Goal: Transaction & Acquisition: Download file/media

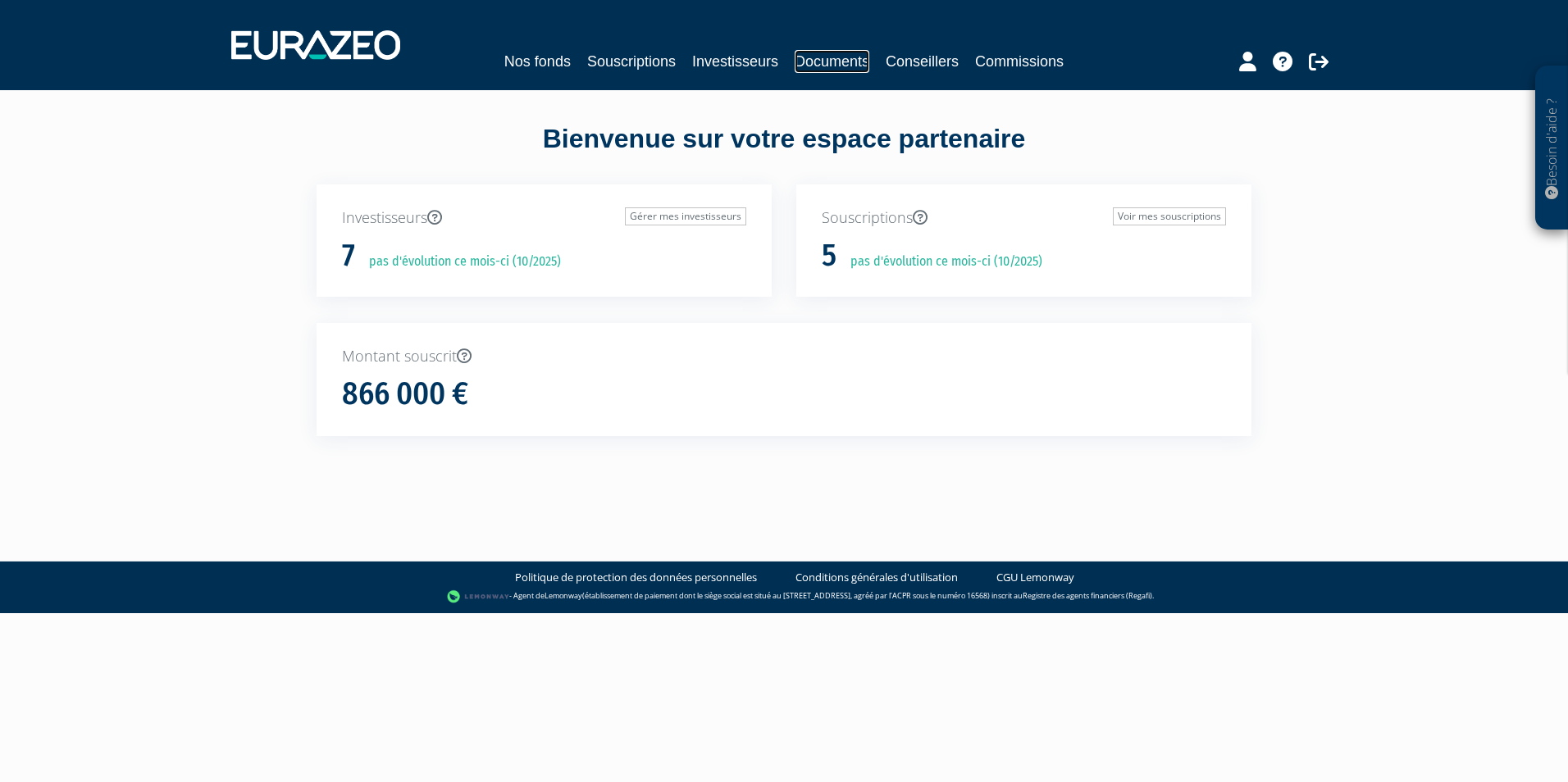
click at [842, 53] on link "Documents" at bounding box center [831, 62] width 75 height 23
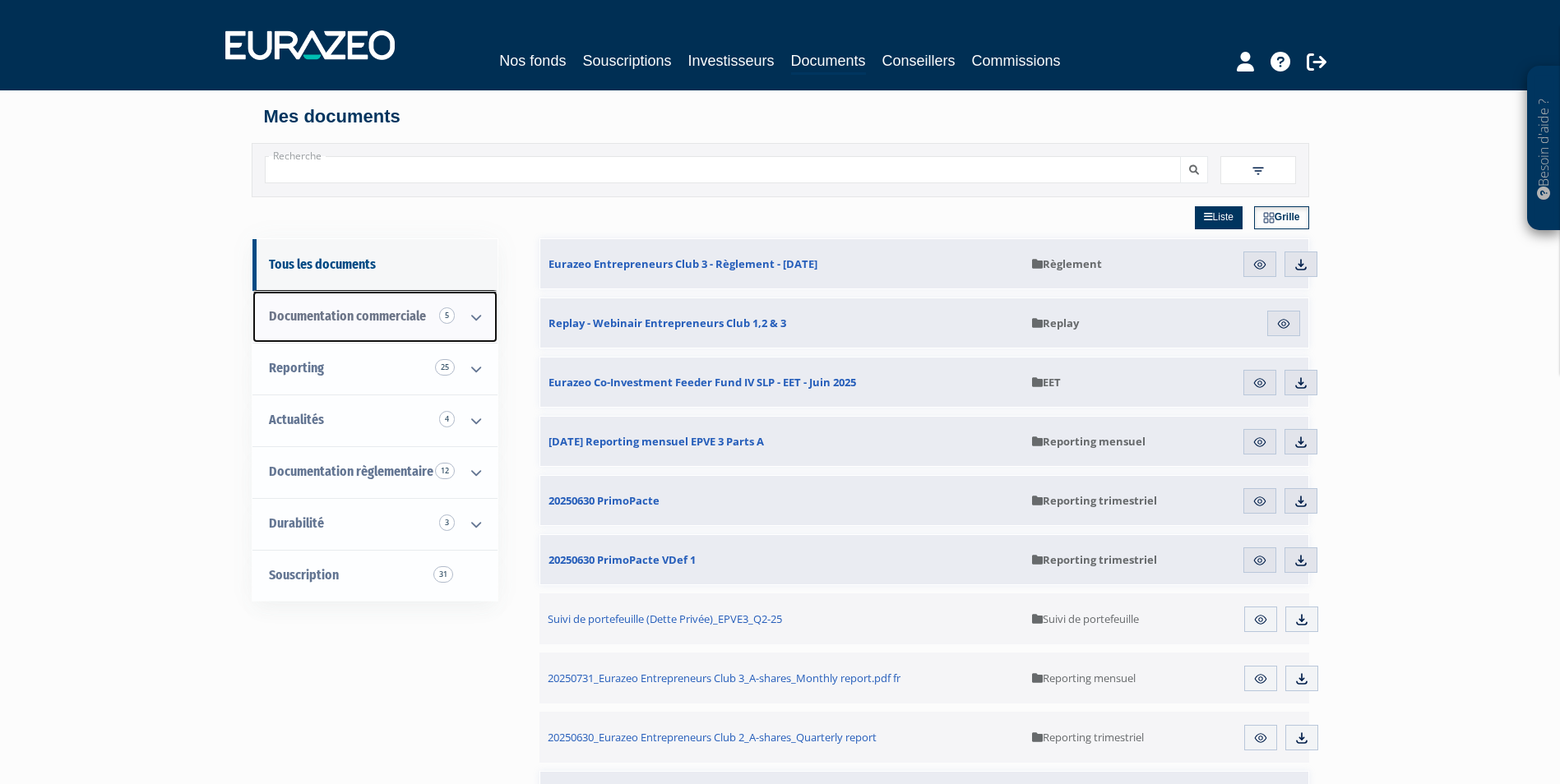
click at [340, 322] on span "Documentation commerciale 5" at bounding box center [347, 315] width 157 height 16
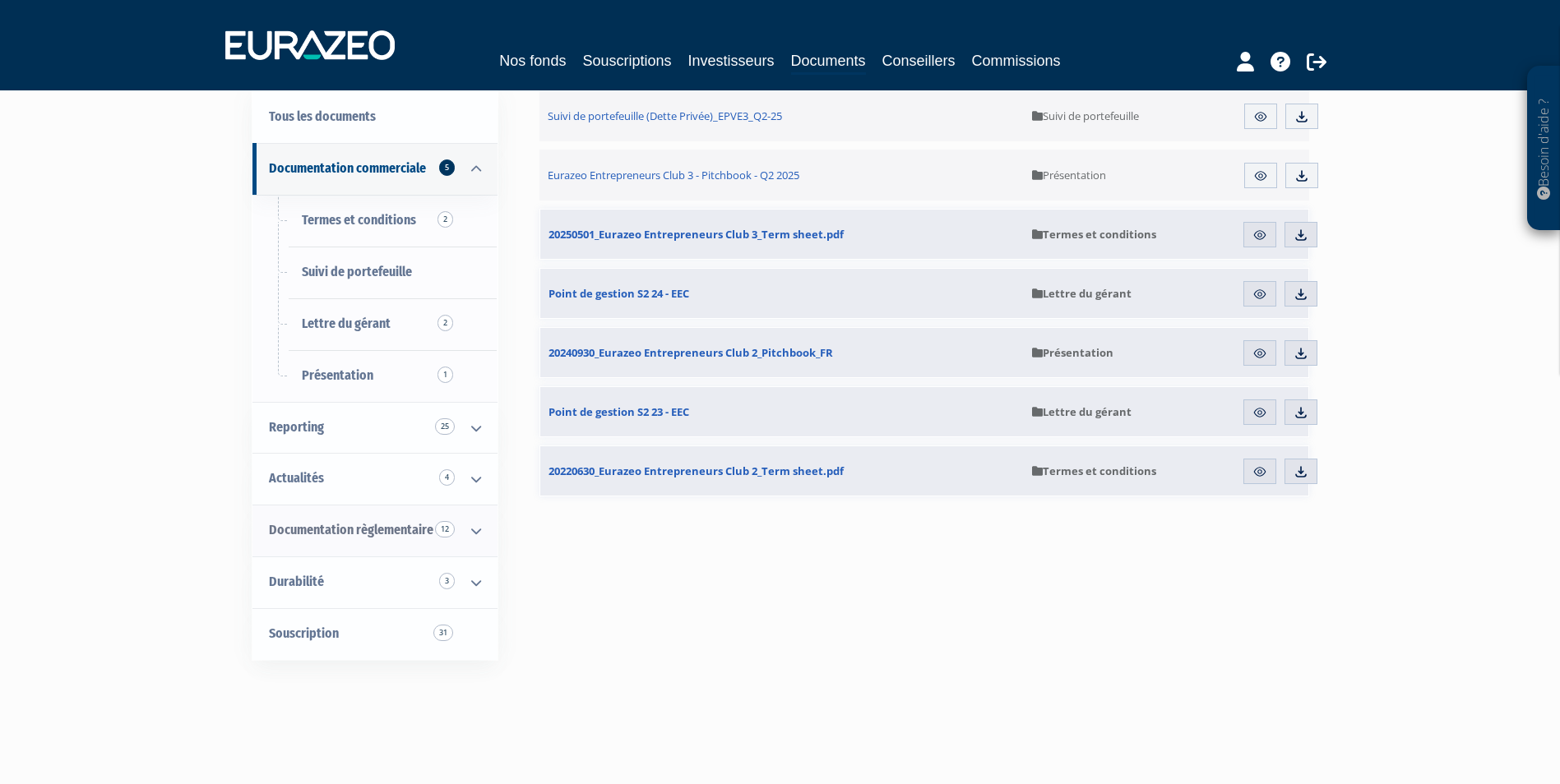
scroll to position [165, 0]
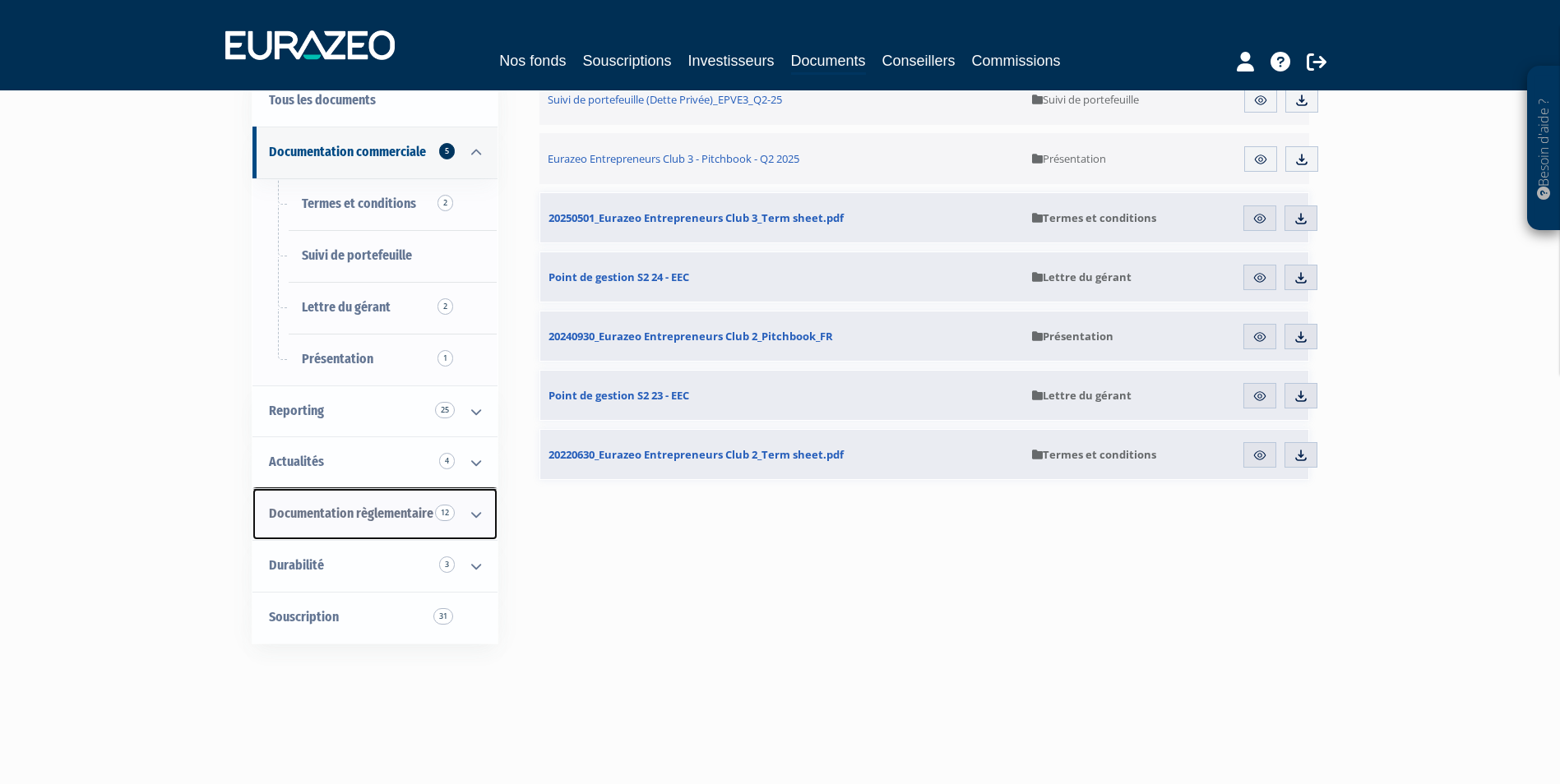
click at [375, 500] on link "Documentation règlementaire 12" at bounding box center [374, 514] width 245 height 52
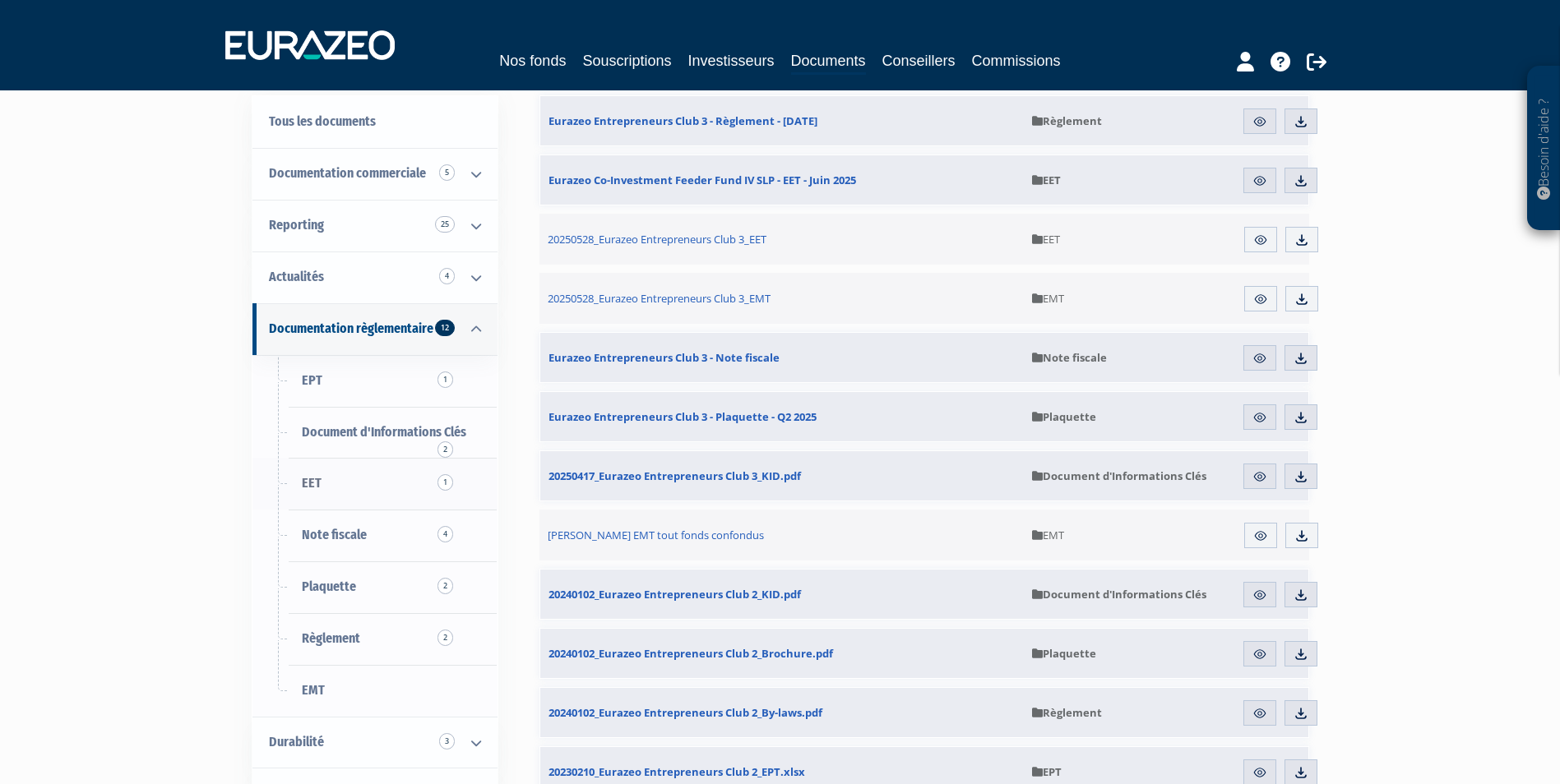
scroll to position [165, 0]
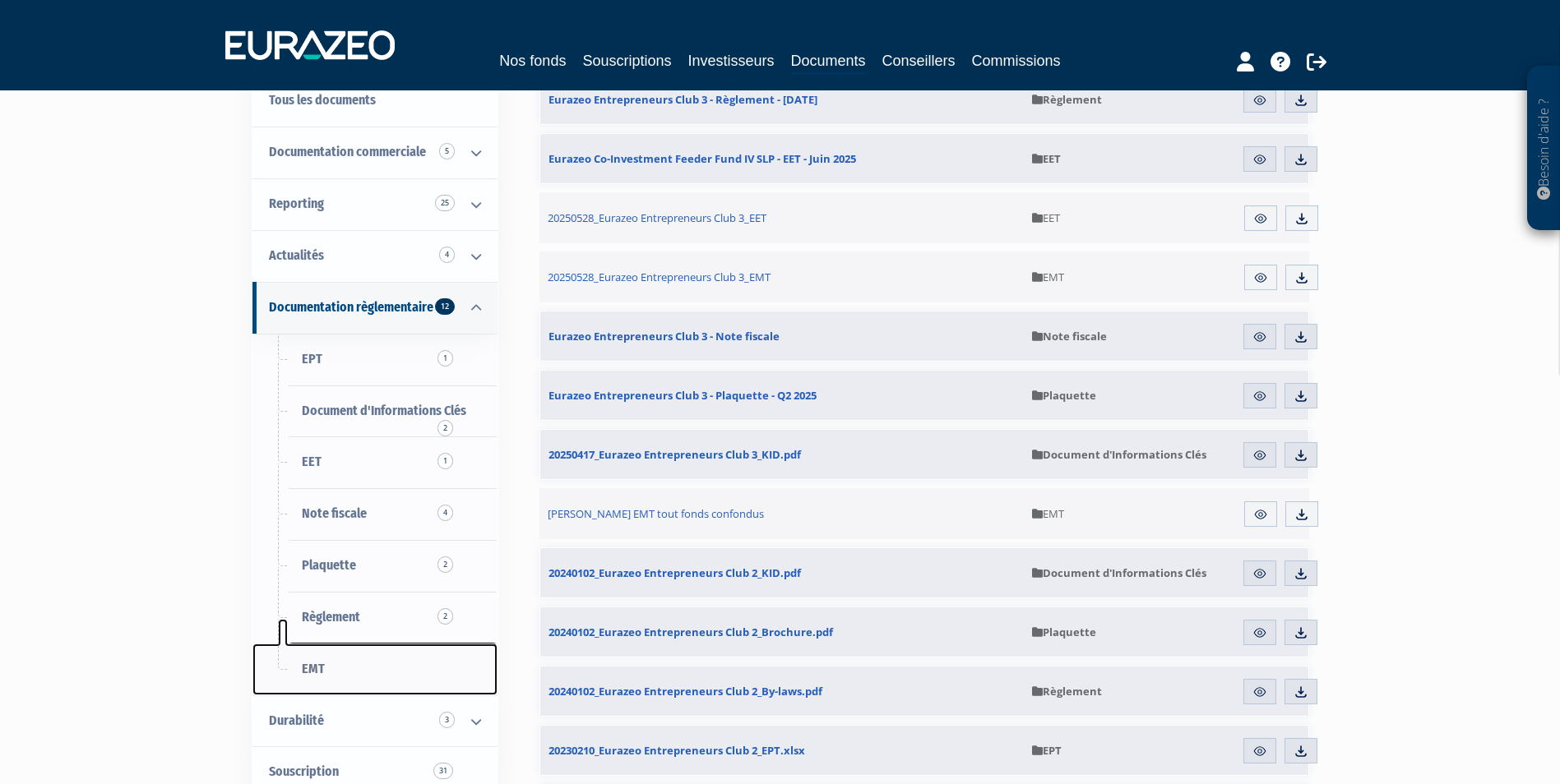
click at [334, 649] on link "EMT" at bounding box center [374, 670] width 245 height 52
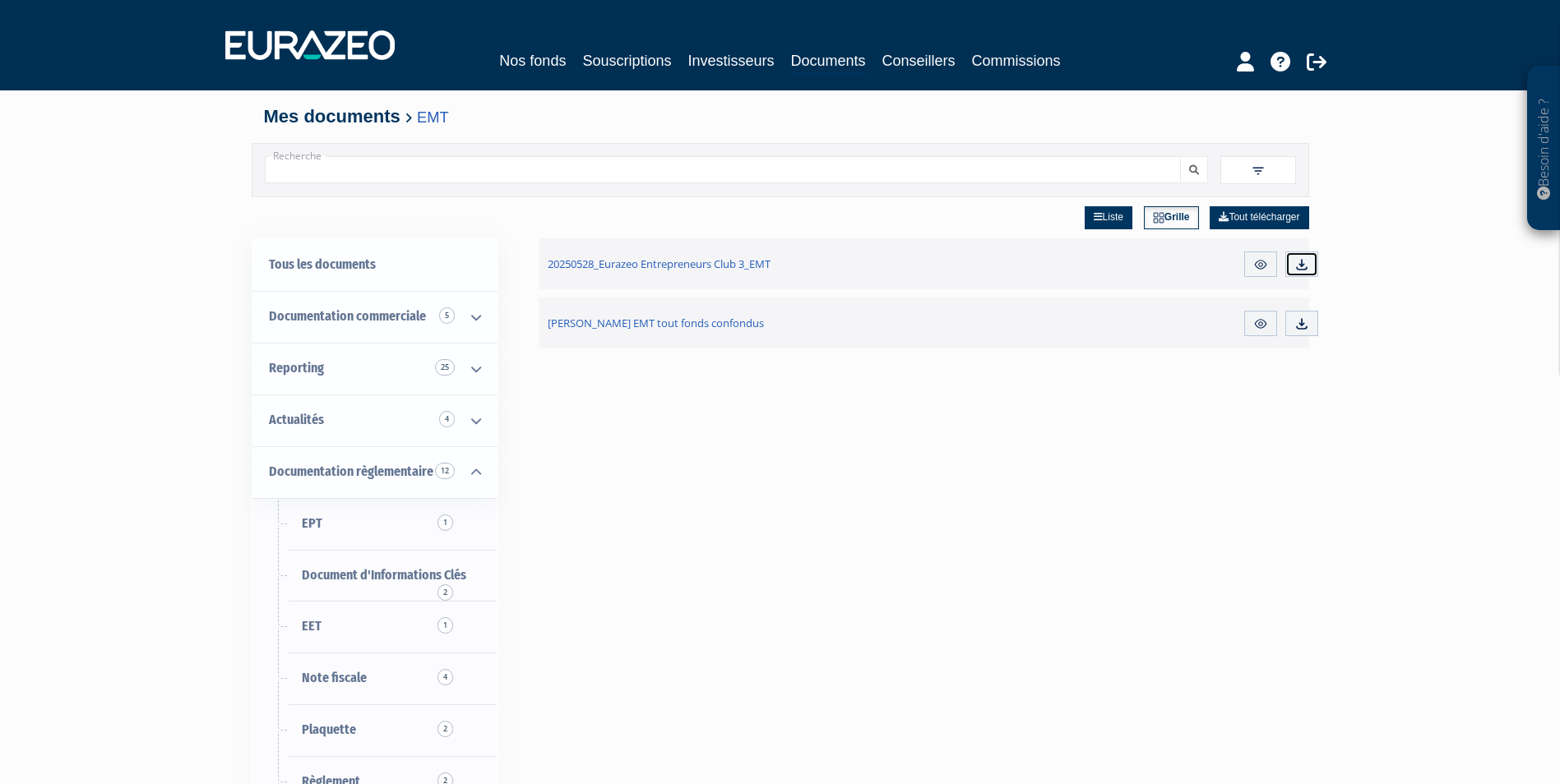
click at [1302, 267] on img at bounding box center [1301, 264] width 15 height 15
